Goal: Task Accomplishment & Management: Use online tool/utility

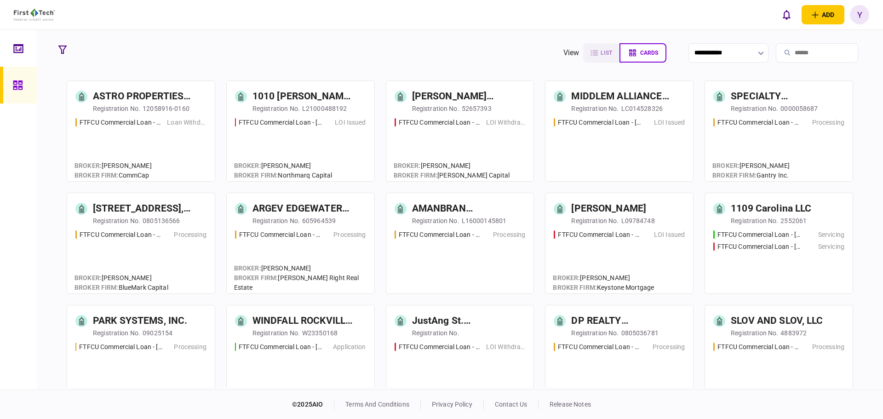
click at [781, 52] on input "search" at bounding box center [817, 52] width 82 height 19
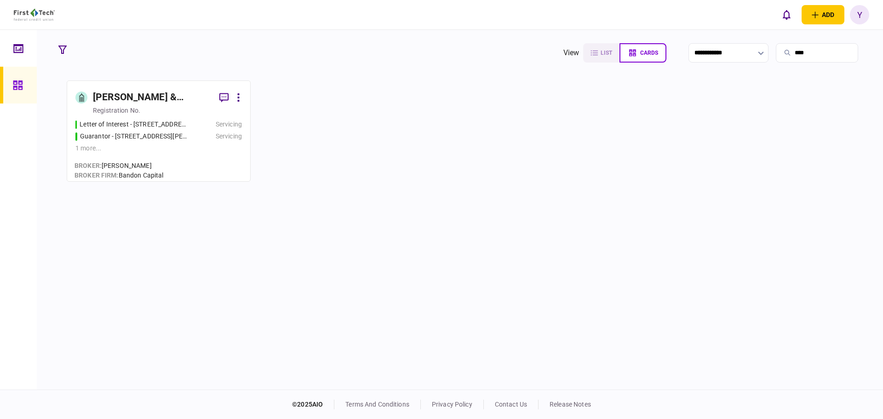
type input "****"
click at [201, 139] on div "Servicing" at bounding box center [217, 137] width 50 height 10
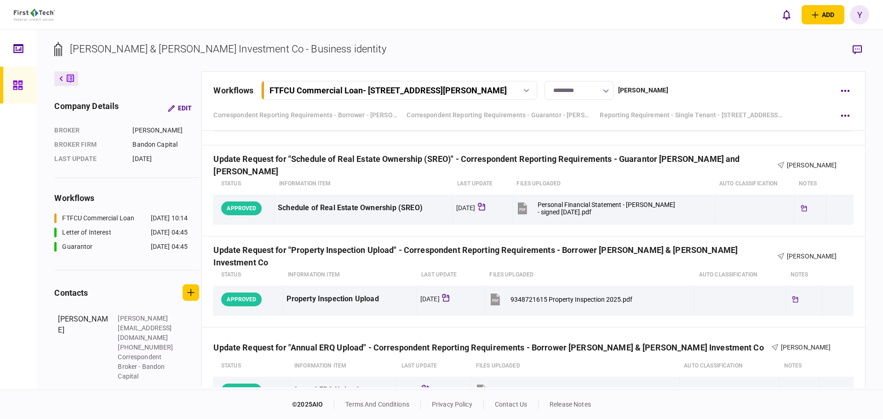
scroll to position [1242, 0]
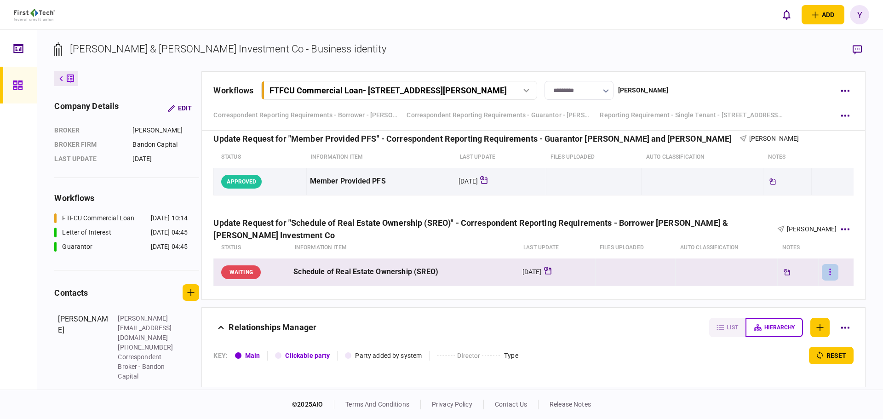
click at [829, 271] on button "button" at bounding box center [830, 272] width 17 height 17
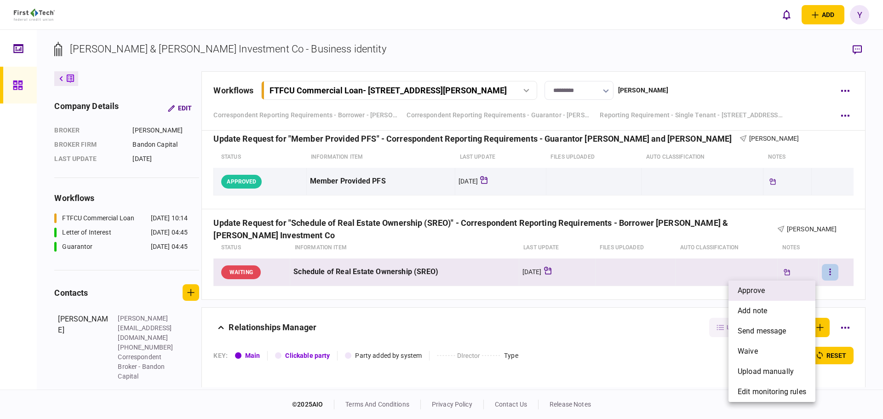
click at [773, 290] on li "approve" at bounding box center [771, 290] width 87 height 20
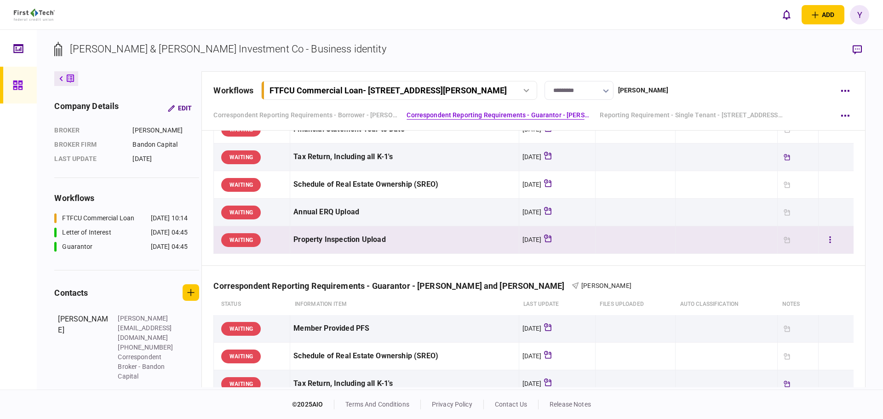
scroll to position [0, 0]
